Goal: Transaction & Acquisition: Purchase product/service

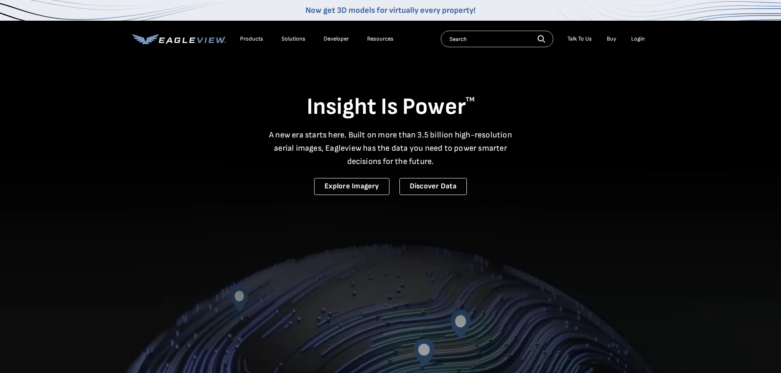
click at [642, 41] on div "Login" at bounding box center [638, 38] width 14 height 7
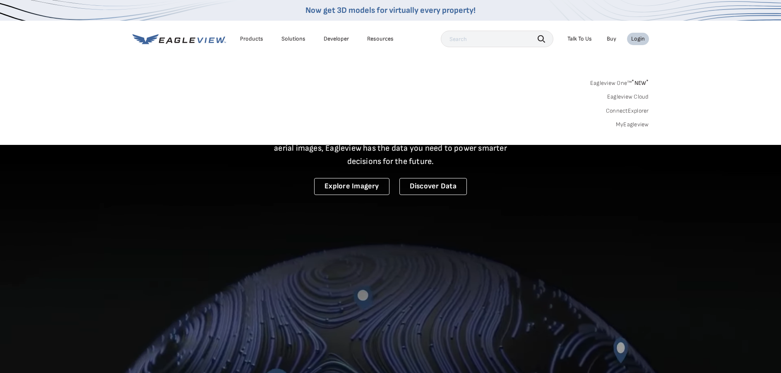
click at [636, 126] on link "MyEagleview" at bounding box center [632, 124] width 33 height 7
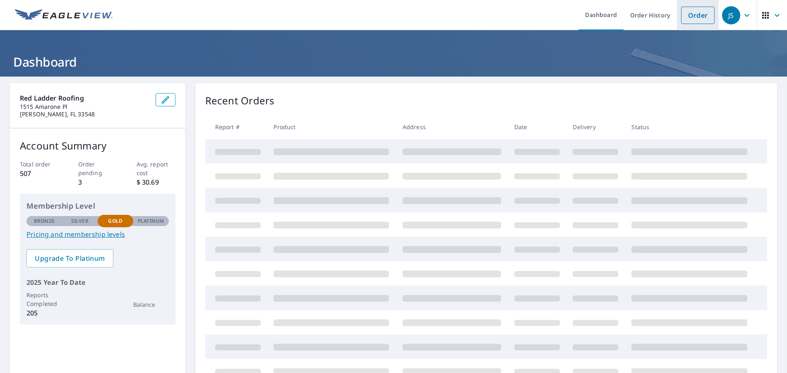
click at [677, 19] on li "Order" at bounding box center [698, 15] width 42 height 30
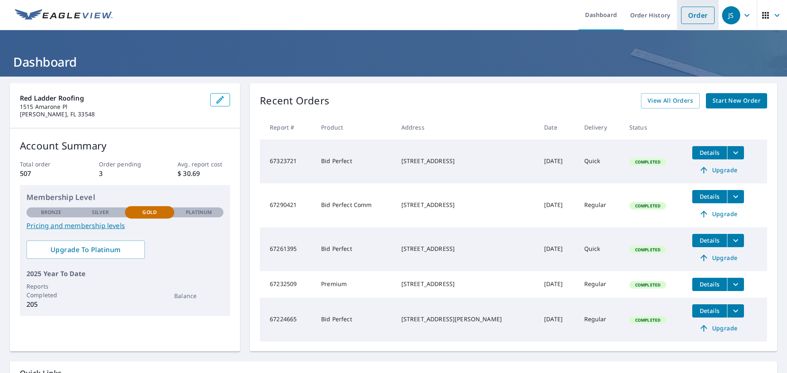
click at [690, 15] on link "Order" at bounding box center [698, 15] width 34 height 17
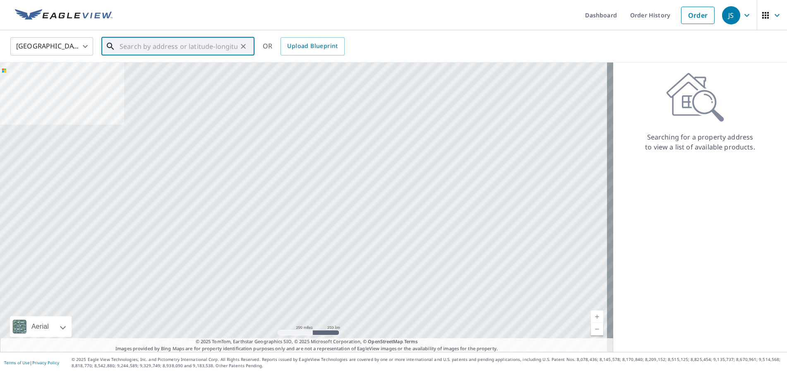
click at [142, 52] on input "text" at bounding box center [179, 46] width 118 height 23
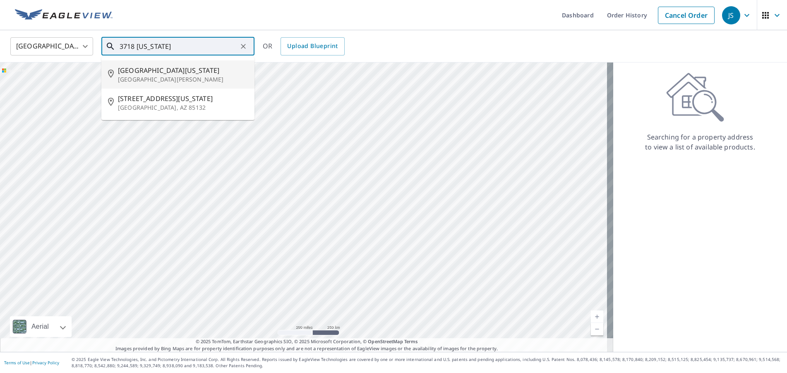
click at [128, 70] on span "3718 Minnesota Dr" at bounding box center [183, 70] width 130 height 10
type input "3718 Minnesota Dr Fort Myers, FL 33916"
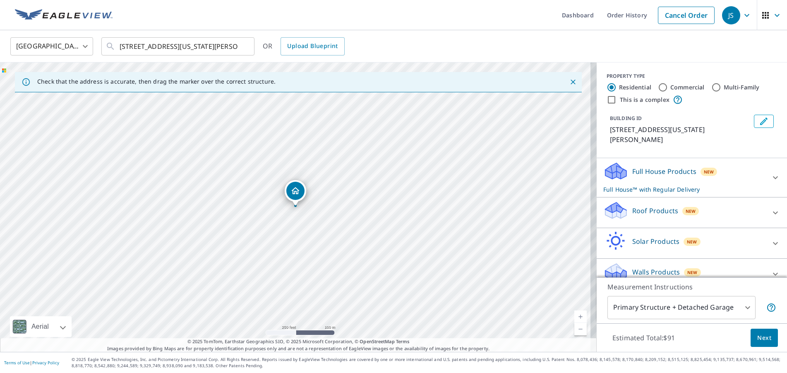
click at [638, 206] on p "Roof Products" at bounding box center [655, 211] width 46 height 10
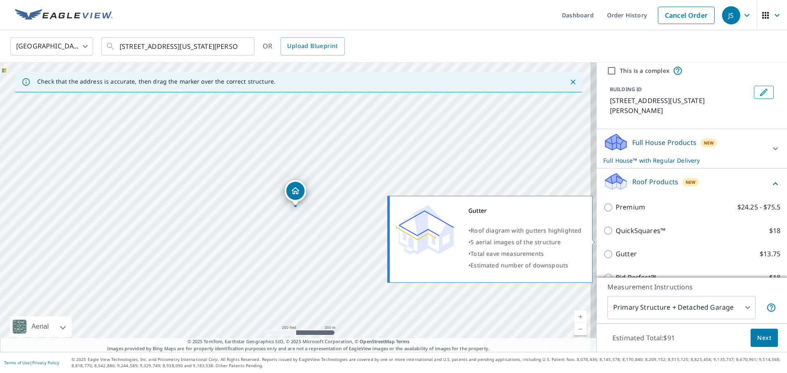
scroll to position [41, 0]
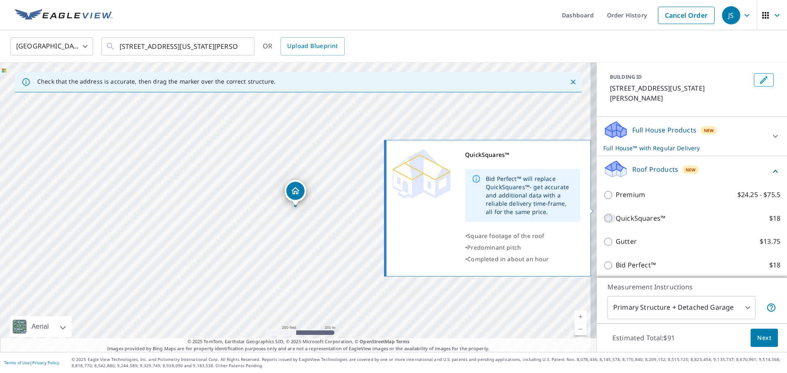
click at [604, 213] on input "QuickSquares™ $18" at bounding box center [610, 218] width 12 height 10
checkbox input "true"
checkbox input "false"
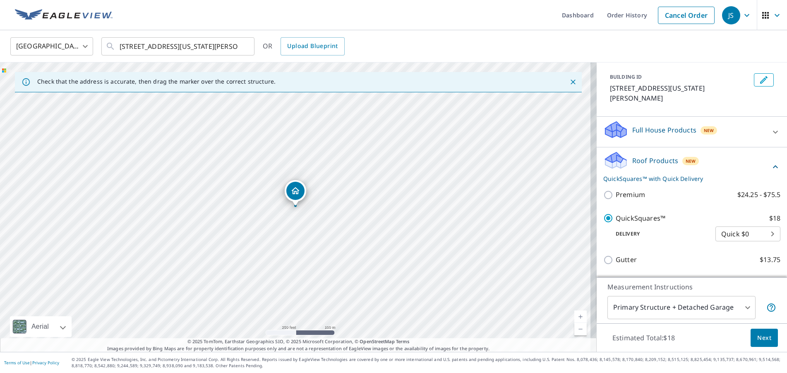
click at [757, 331] on button "Next" at bounding box center [764, 338] width 27 height 19
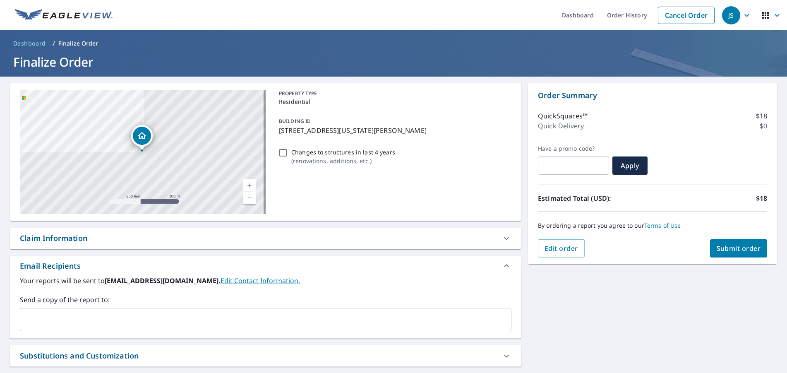
click at [740, 255] on button "Submit order" at bounding box center [739, 248] width 58 height 18
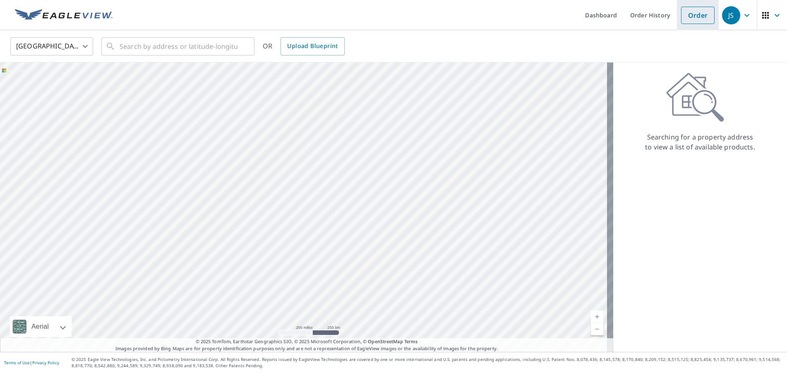
click at [694, 16] on link "Order" at bounding box center [698, 15] width 34 height 17
click at [599, 14] on link "Dashboard" at bounding box center [601, 15] width 45 height 30
